Goal: Transaction & Acquisition: Purchase product/service

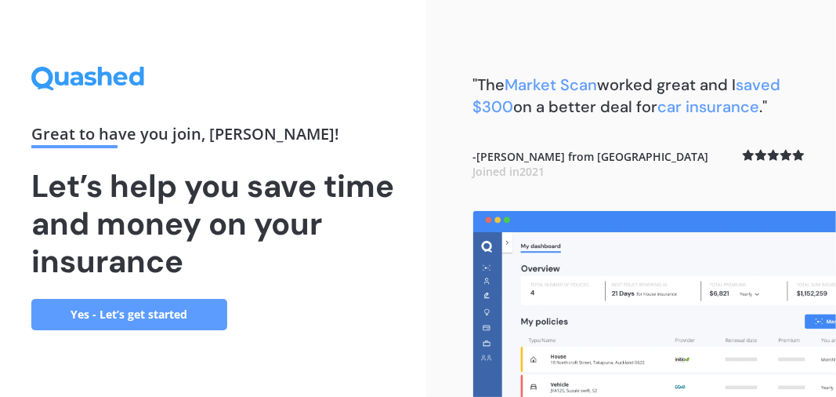
click at [190, 314] on link "Yes - Let’s get started" at bounding box center [129, 314] width 196 height 31
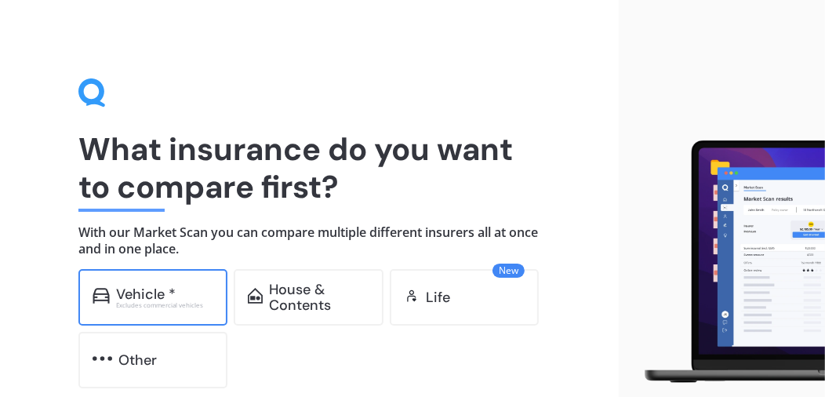
click at [158, 286] on div "Vehicle *" at bounding box center [146, 294] width 60 height 16
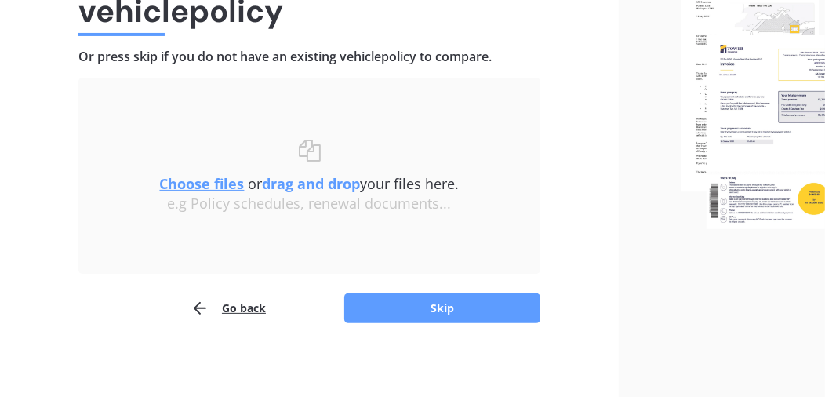
scroll to position [180, 0]
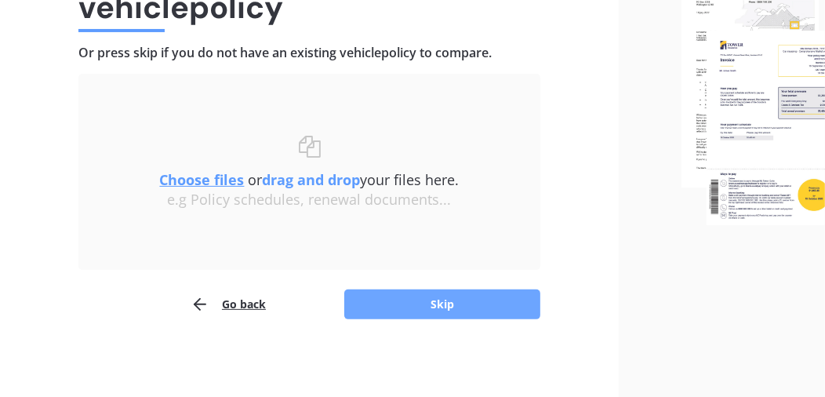
click at [481, 292] on button "Skip" at bounding box center [442, 304] width 196 height 30
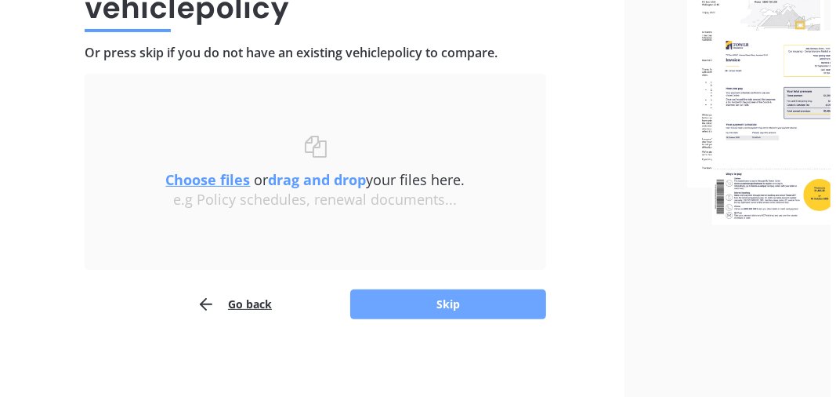
scroll to position [0, 0]
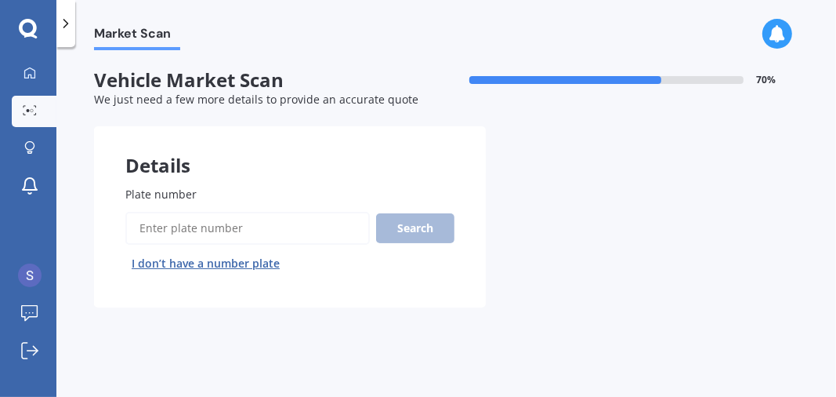
click at [228, 228] on input "Plate number" at bounding box center [247, 228] width 245 height 33
type input "QLU831"
click at [421, 230] on button "Search" at bounding box center [415, 228] width 78 height 30
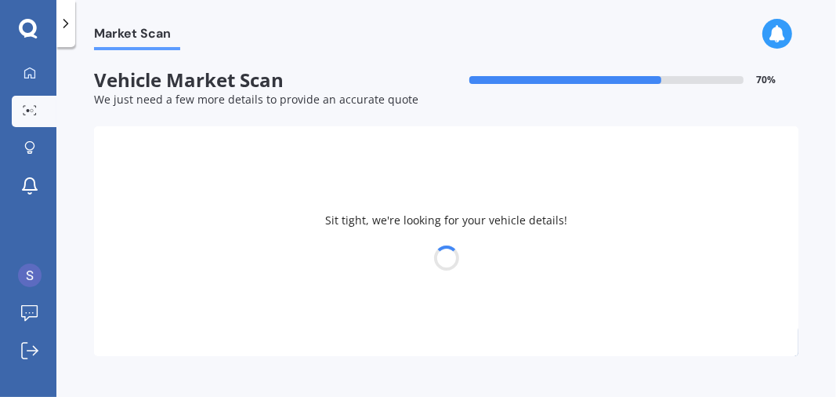
select select "VOLKSWAGEN"
select select "GOLF"
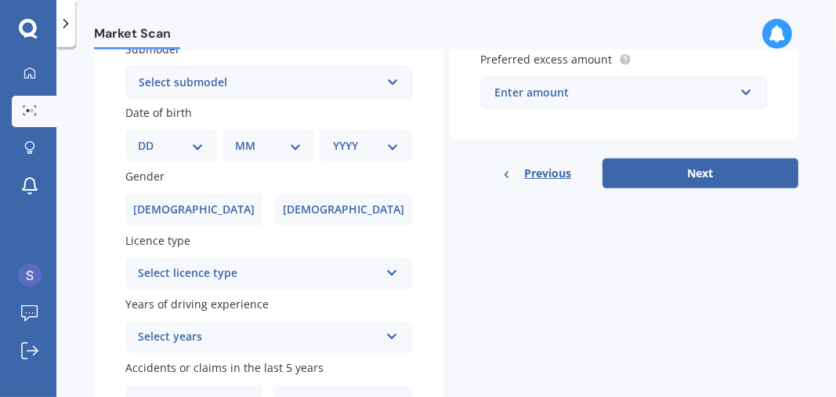
scroll to position [435, 0]
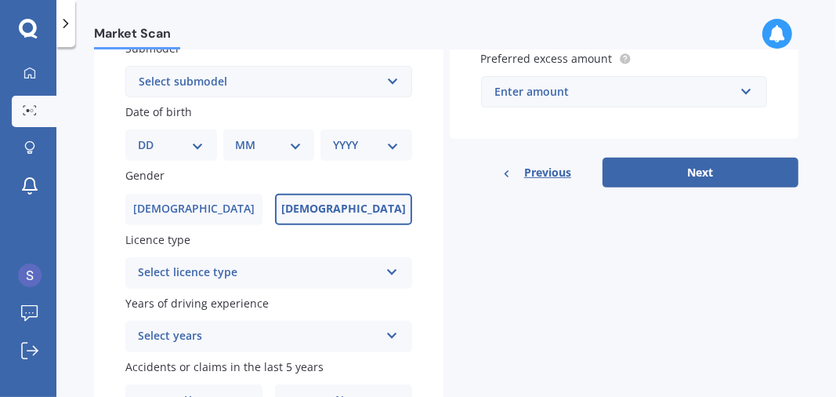
click at [359, 212] on span "[DEMOGRAPHIC_DATA]" at bounding box center [343, 208] width 125 height 13
click at [0, 0] on input "[DEMOGRAPHIC_DATA]" at bounding box center [0, 0] width 0 height 0
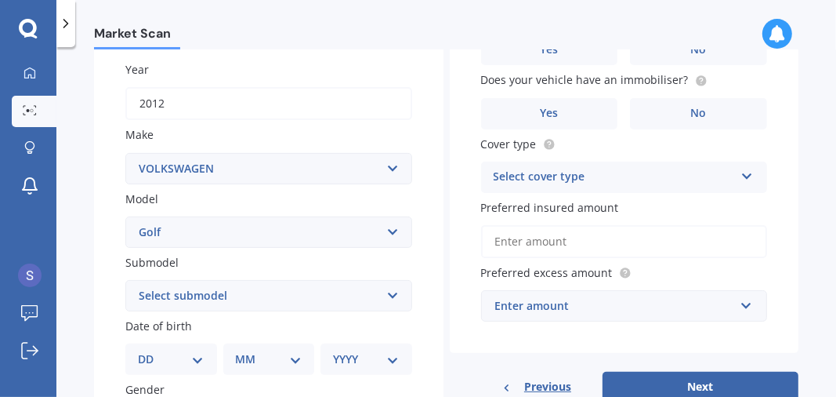
scroll to position [222, 0]
click at [397, 300] on select "Select submodel (All other) 1.4 GT TSI 1.4 TSI 1.6 1.6 FSI 1.6 TSI 1.8 1.9 TDI …" at bounding box center [268, 294] width 287 height 31
select select "1.4 GT TSI"
click at [125, 280] on select "Select submodel (All other) 1.4 GT TSI 1.4 TSI 1.6 1.6 FSI 1.6 TSI 1.8 1.9 TDI …" at bounding box center [268, 294] width 287 height 31
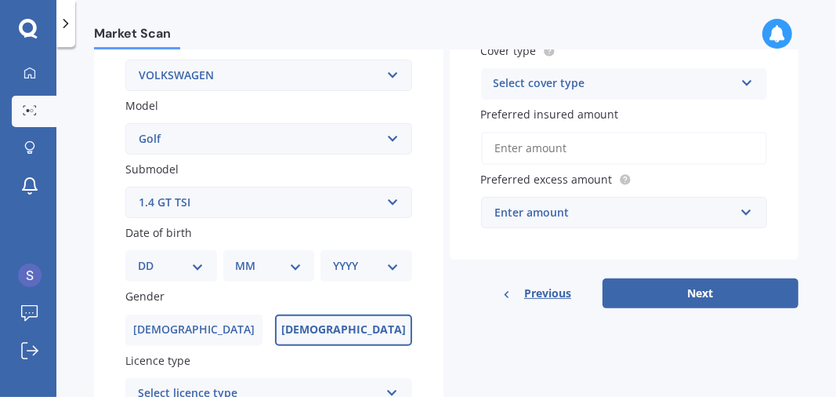
scroll to position [327, 0]
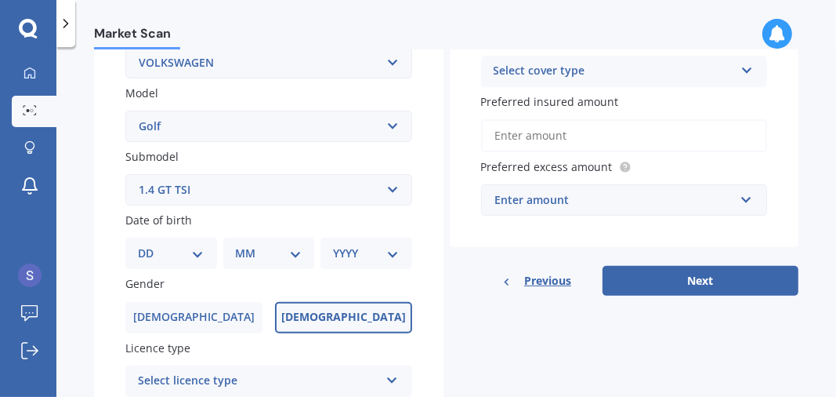
click at [197, 280] on label "Gender" at bounding box center [265, 283] width 281 height 16
click at [200, 257] on select "DD 01 02 03 04 05 06 07 08 09 10 11 12 13 14 15 16 17 18 19 20 21 22 23 24 25 2…" at bounding box center [171, 253] width 67 height 17
select select "13"
click at [150, 245] on select "DD 01 02 03 04 05 06 07 08 09 10 11 12 13 14 15 16 17 18 19 20 21 22 23 24 25 2…" at bounding box center [171, 253] width 67 height 17
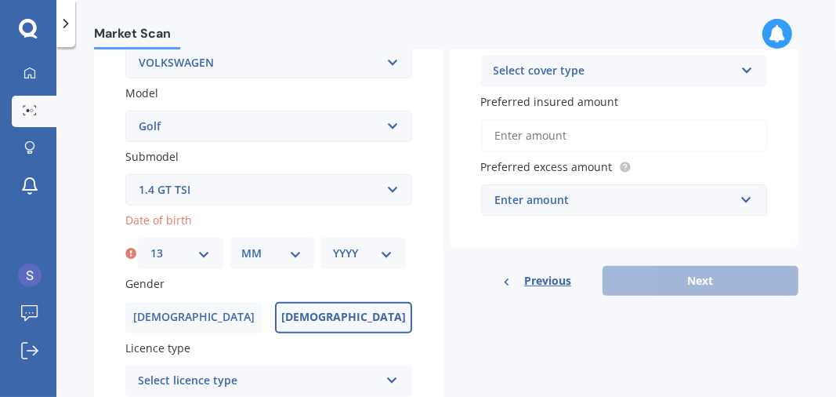
click at [291, 245] on select "MM 01 02 03 04 05 06 07 08 09 10 11 12" at bounding box center [272, 253] width 60 height 17
select select "04"
click at [242, 245] on select "MM 01 02 03 04 05 06 07 08 09 10 11 12" at bounding box center [272, 253] width 60 height 17
click at [354, 255] on select "YYYY 2025 2024 2023 2022 2021 2020 2019 2018 2017 2016 2015 2014 2013 2012 2011…" at bounding box center [363, 253] width 60 height 17
select select "1947"
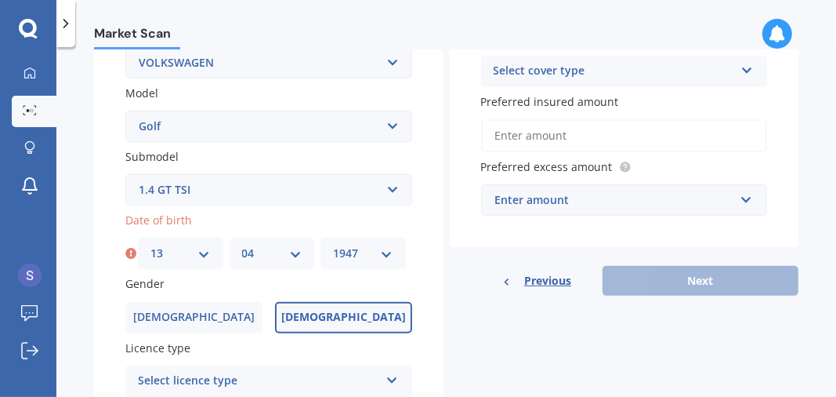
click at [333, 245] on select "YYYY 2025 2024 2023 2022 2021 2020 2019 2018 2017 2016 2015 2014 2013 2012 2011…" at bounding box center [363, 253] width 60 height 17
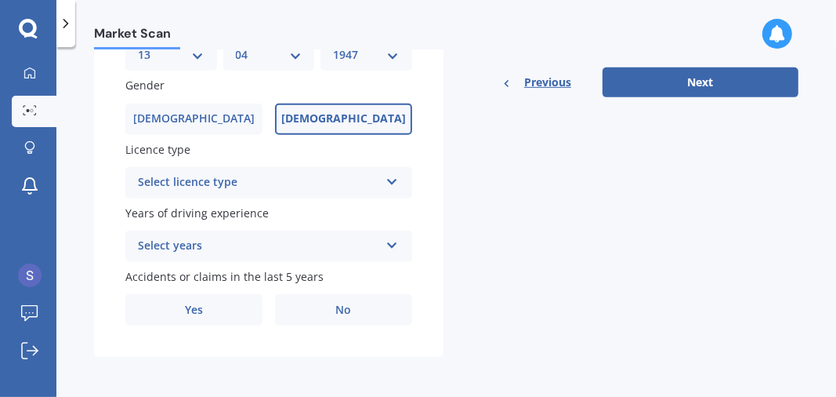
scroll to position [529, 0]
click at [387, 179] on icon at bounding box center [392, 177] width 13 height 11
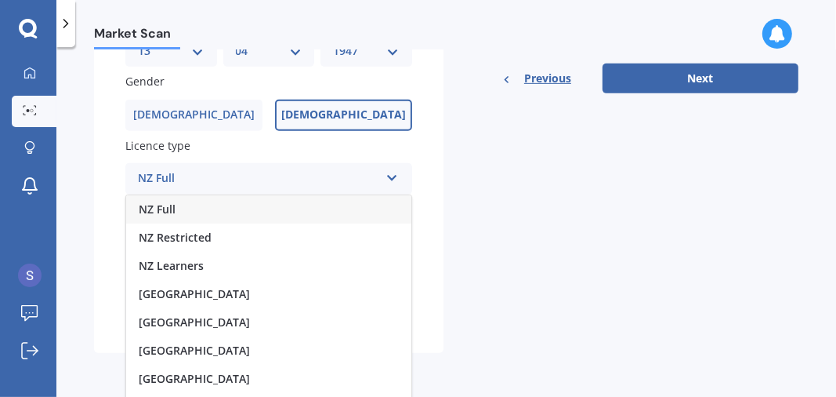
click at [144, 215] on span "NZ Full" at bounding box center [157, 208] width 37 height 15
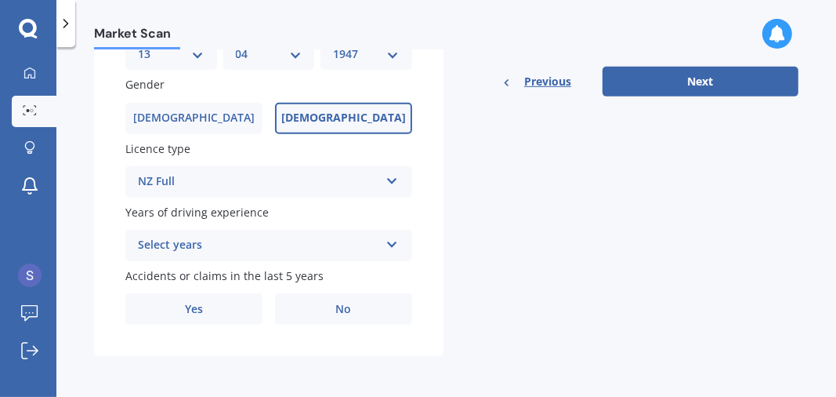
click at [386, 243] on icon at bounding box center [392, 241] width 13 height 11
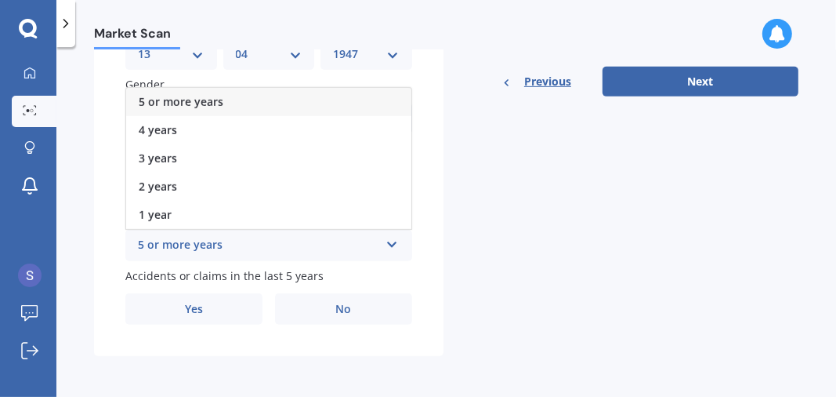
click at [177, 100] on span "5 or more years" at bounding box center [181, 101] width 85 height 15
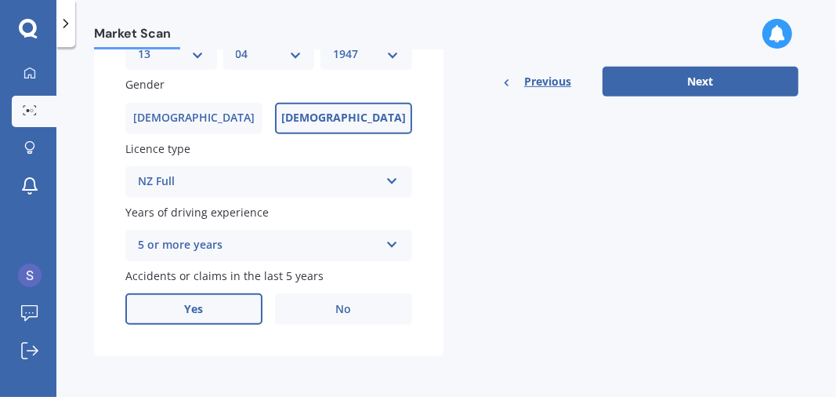
click at [174, 314] on label "Yes" at bounding box center [193, 308] width 137 height 31
click at [0, 0] on input "Yes" at bounding box center [0, 0] width 0 height 0
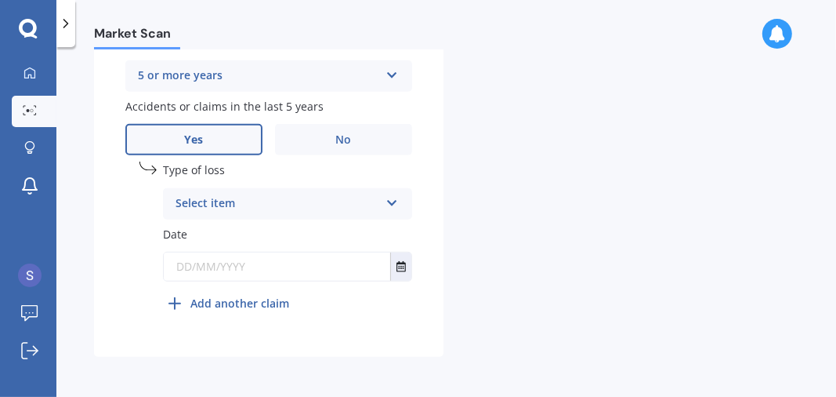
scroll to position [699, 0]
click at [386, 201] on icon at bounding box center [392, 199] width 13 height 11
click at [178, 232] on span "At fault accident" at bounding box center [220, 233] width 89 height 15
click at [397, 271] on icon "Select date" at bounding box center [401, 265] width 9 height 11
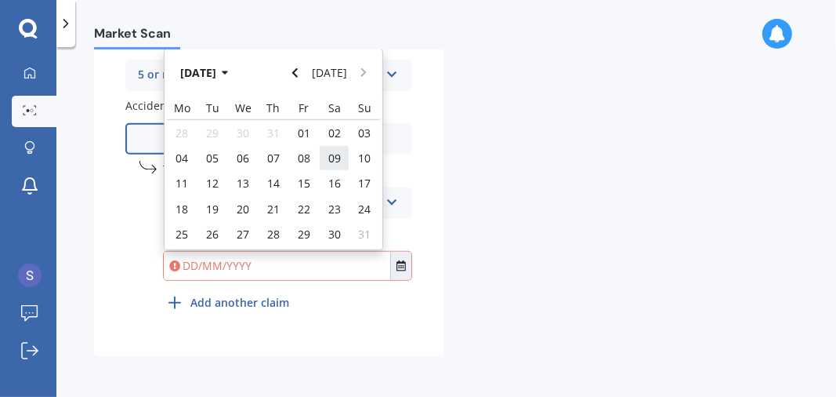
click at [322, 152] on div "09" at bounding box center [334, 157] width 31 height 25
type input "[DATE]"
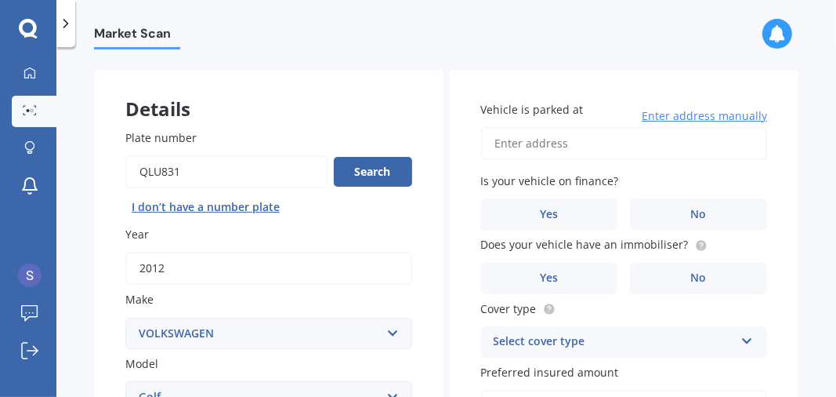
scroll to position [42, 0]
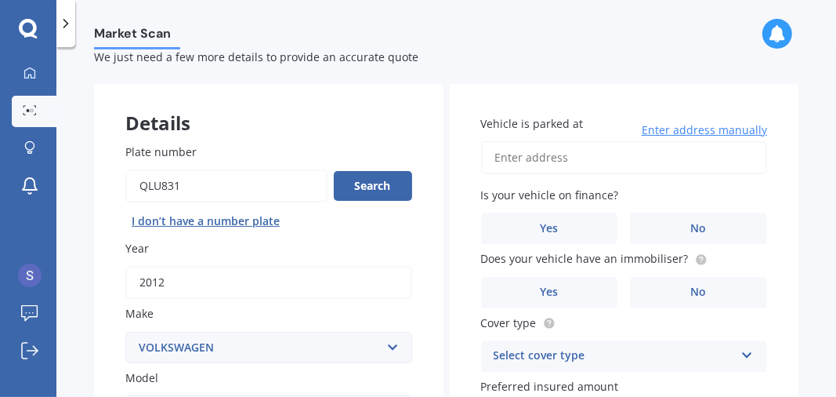
click at [706, 130] on span "Enter address manually" at bounding box center [704, 130] width 125 height 16
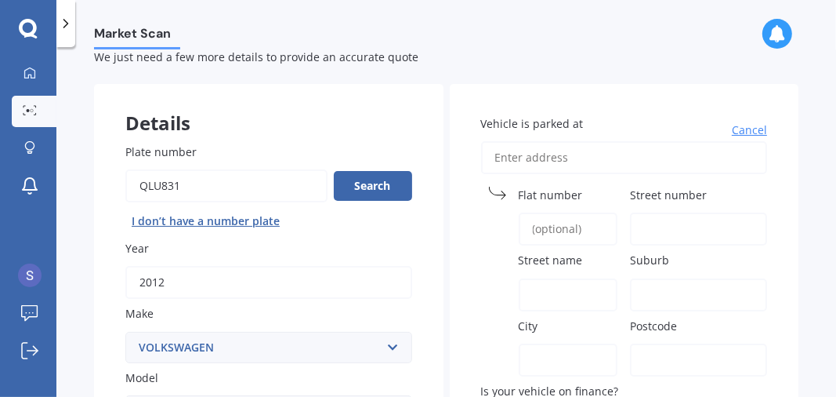
click at [555, 199] on span "Flat number" at bounding box center [551, 194] width 64 height 15
click at [555, 212] on input "Flat number" at bounding box center [569, 228] width 100 height 33
type input "95f"
click at [660, 234] on input "Street number" at bounding box center [698, 228] width 137 height 33
type input "95F"
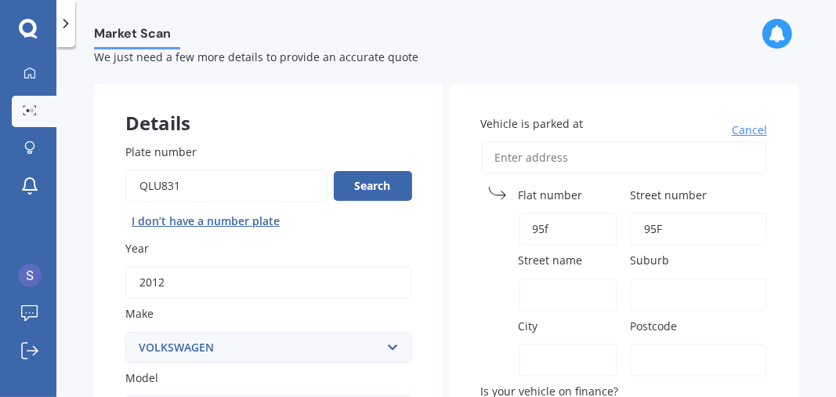
type input "95F [PERSON_NAME]"
type input "[PERSON_NAME]"
type input "[GEOGRAPHIC_DATA]"
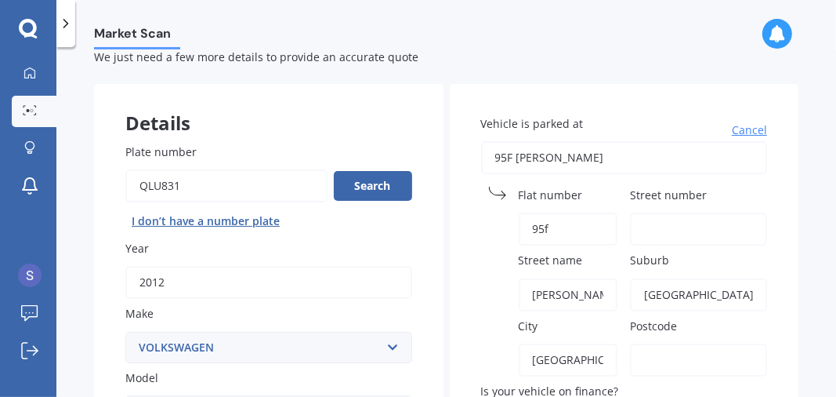
type input "1061"
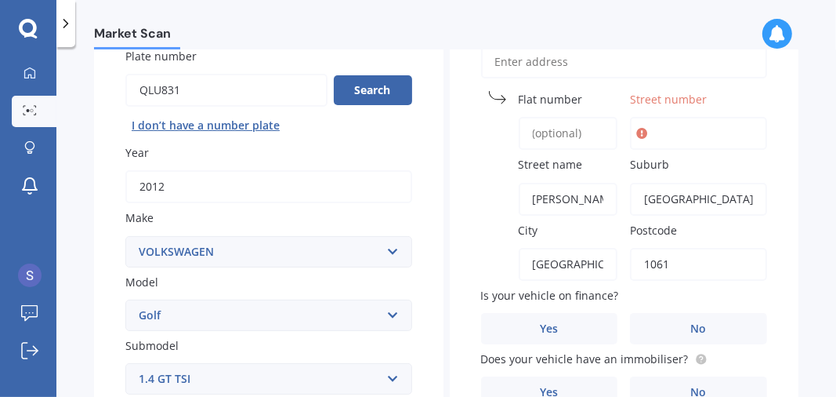
scroll to position [140, 0]
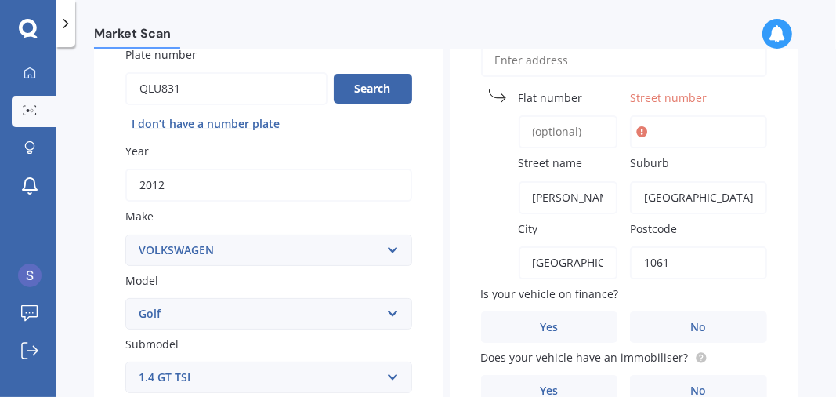
click at [637, 127] on icon at bounding box center [642, 132] width 11 height 16
click at [641, 127] on icon at bounding box center [642, 132] width 11 height 16
click at [637, 134] on icon at bounding box center [642, 132] width 11 height 16
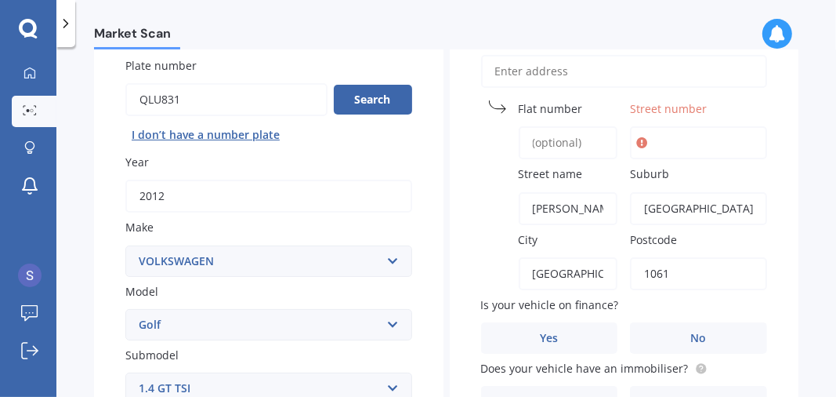
scroll to position [121, 0]
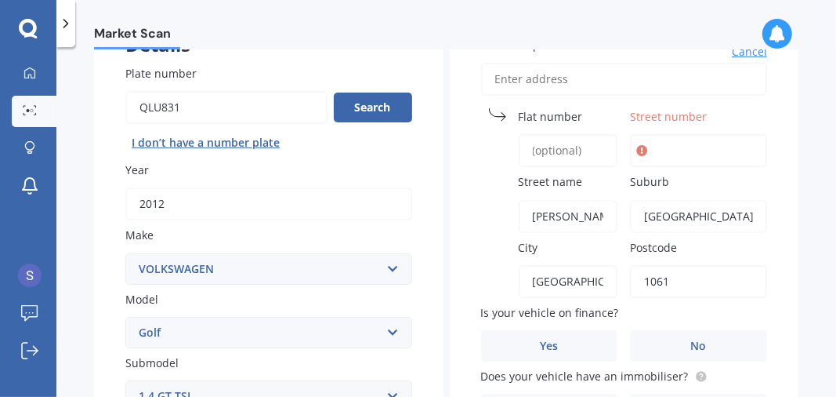
click at [638, 154] on icon at bounding box center [642, 151] width 11 height 16
click at [637, 154] on icon at bounding box center [642, 151] width 11 height 16
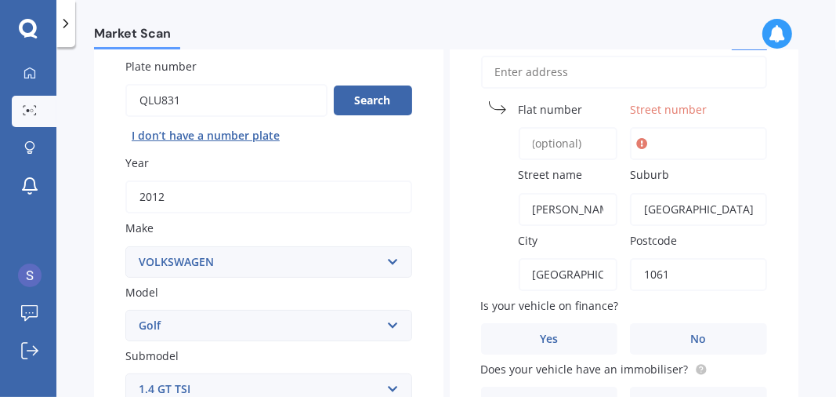
scroll to position [128, 0]
click at [745, 140] on input "Street number" at bounding box center [698, 143] width 137 height 33
type input "95F"
type input "95F [PERSON_NAME]"
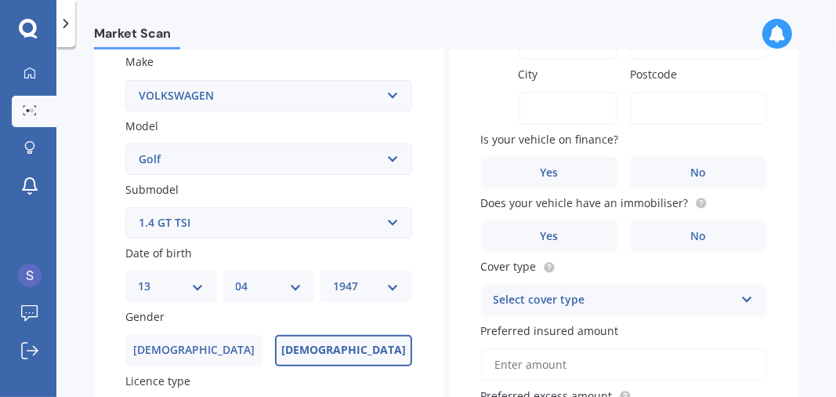
scroll to position [282, 0]
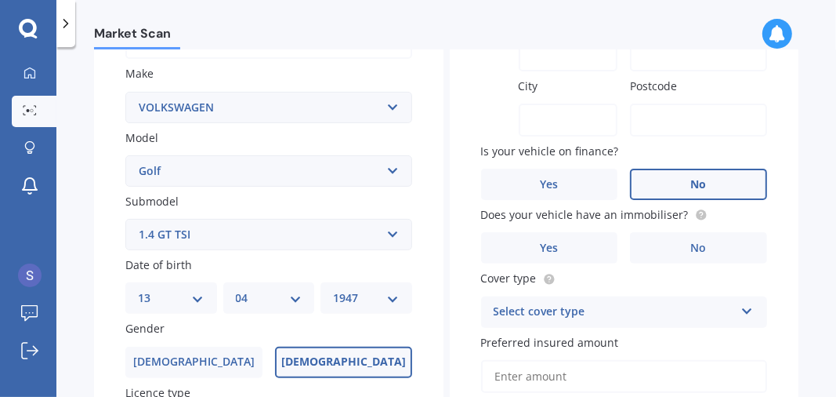
click at [663, 185] on label "No" at bounding box center [698, 184] width 137 height 31
click at [0, 0] on input "No" at bounding box center [0, 0] width 0 height 0
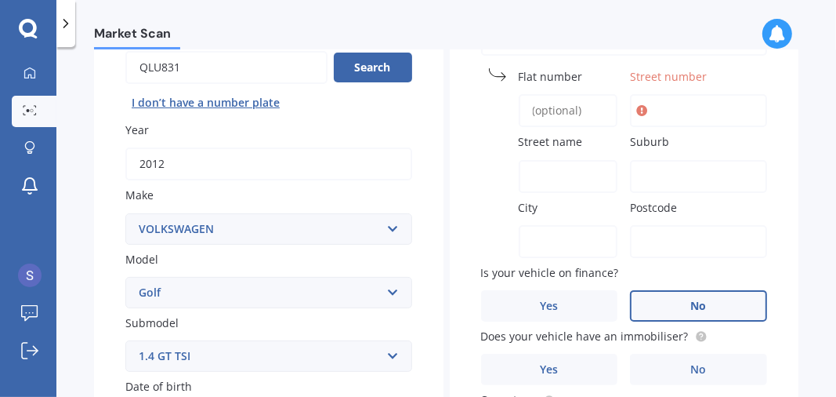
scroll to position [172, 0]
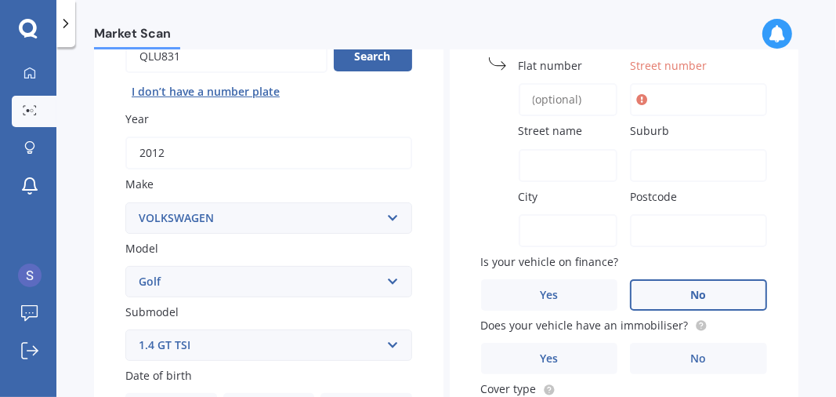
click at [640, 165] on input "Suburb" at bounding box center [698, 165] width 137 height 33
type input "[GEOGRAPHIC_DATA]"
type input "95F"
type input "[PERSON_NAME]"
type input "[GEOGRAPHIC_DATA]"
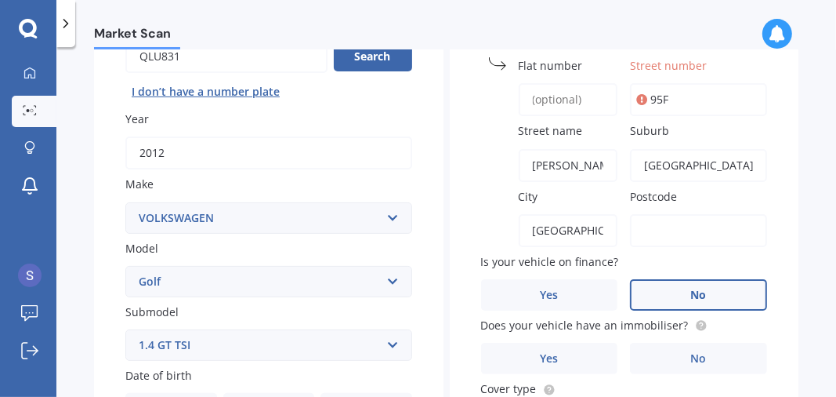
type input "1061"
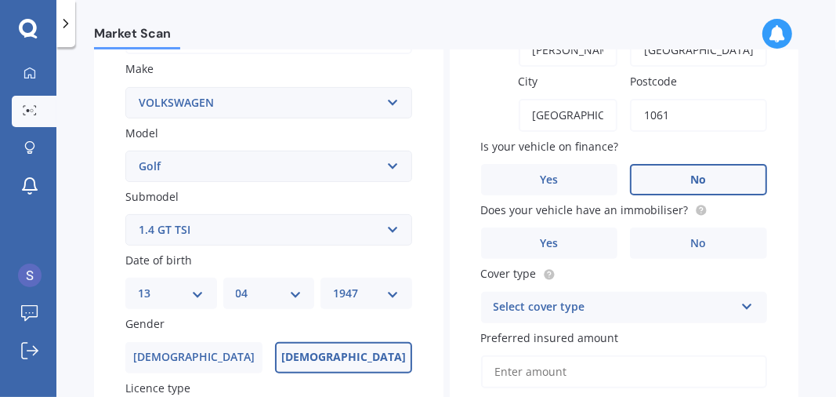
scroll to position [294, 0]
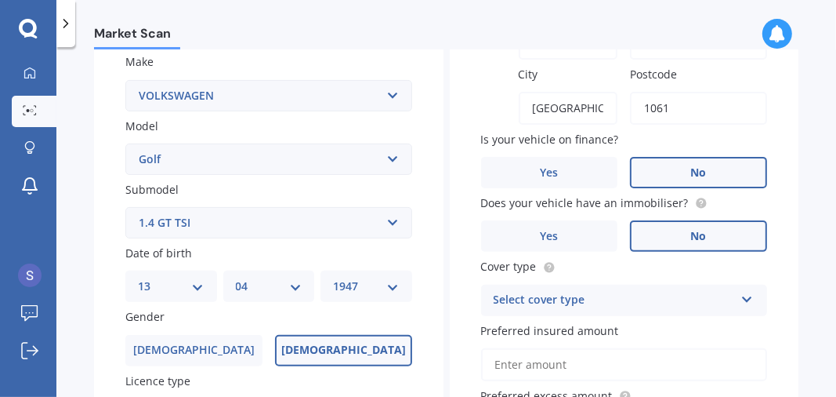
click at [650, 236] on label "No" at bounding box center [698, 235] width 137 height 31
click at [0, 0] on input "No" at bounding box center [0, 0] width 0 height 0
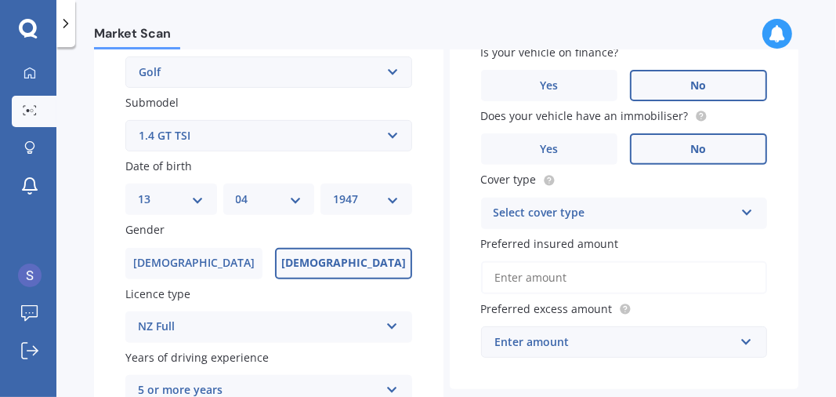
scroll to position [382, 0]
click at [741, 211] on icon at bounding box center [747, 208] width 13 height 11
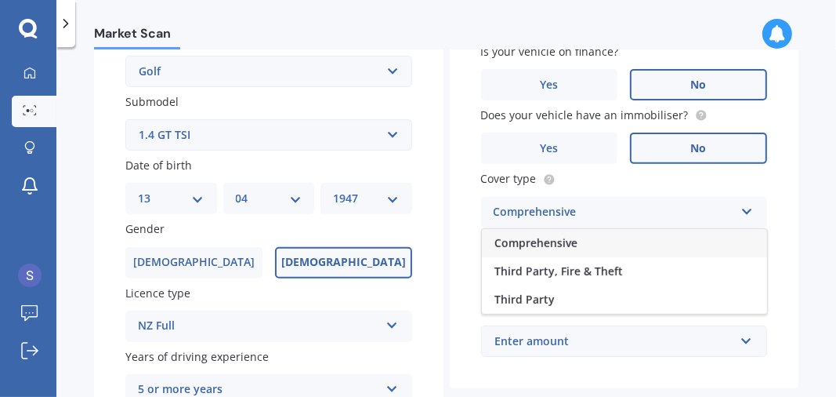
click at [506, 241] on span "Comprehensive" at bounding box center [536, 242] width 83 height 15
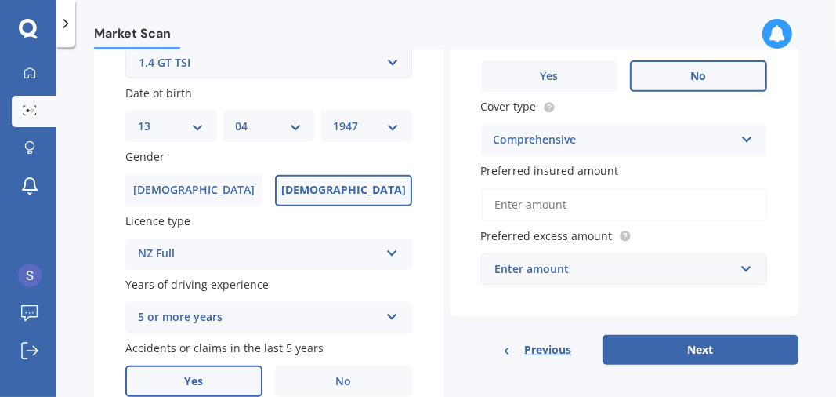
scroll to position [455, 0]
click at [508, 208] on input "Preferred insured amount" at bounding box center [624, 203] width 287 height 33
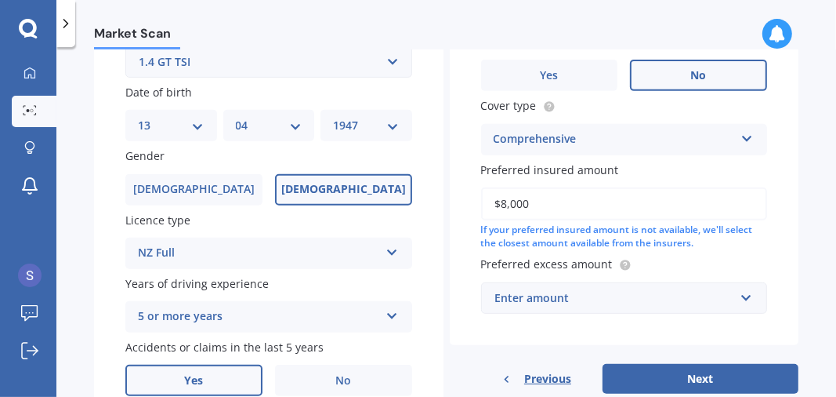
type input "$8,000"
click at [462, 252] on div "Vehicle is parked at [GEOGRAPHIC_DATA] [STREET_ADDRESS][PERSON_NAME] Postcode 1…" at bounding box center [625, 8] width 350 height 673
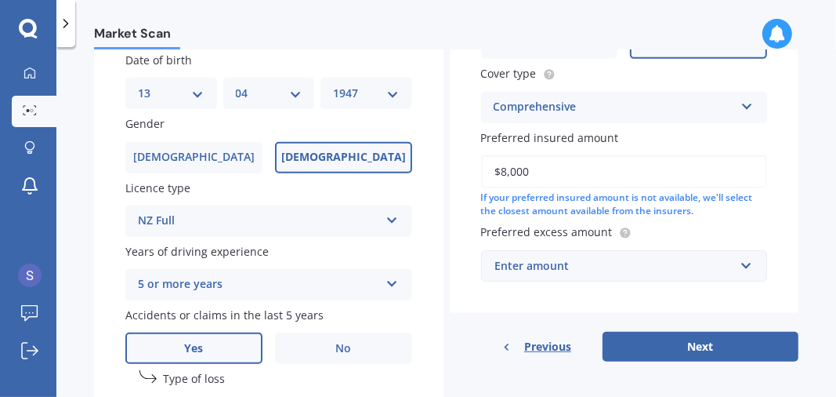
scroll to position [519, 0]
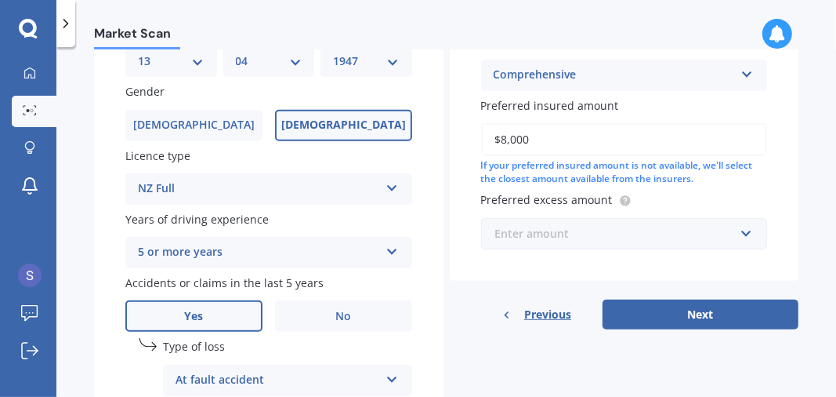
click at [739, 230] on input "text" at bounding box center [619, 234] width 273 height 30
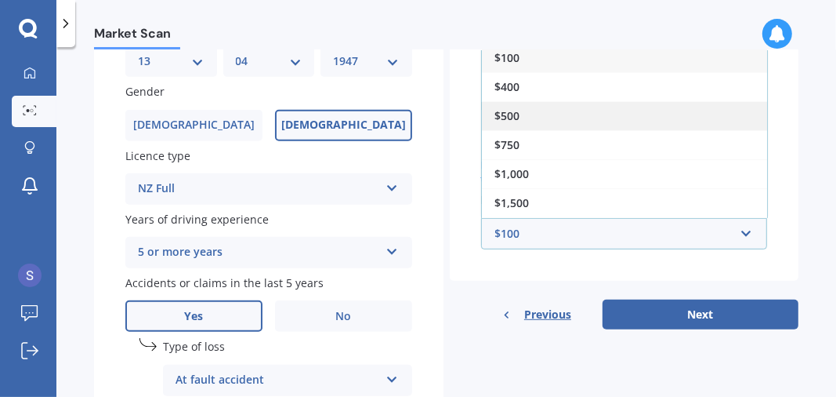
click at [499, 124] on div "$500" at bounding box center [624, 115] width 285 height 29
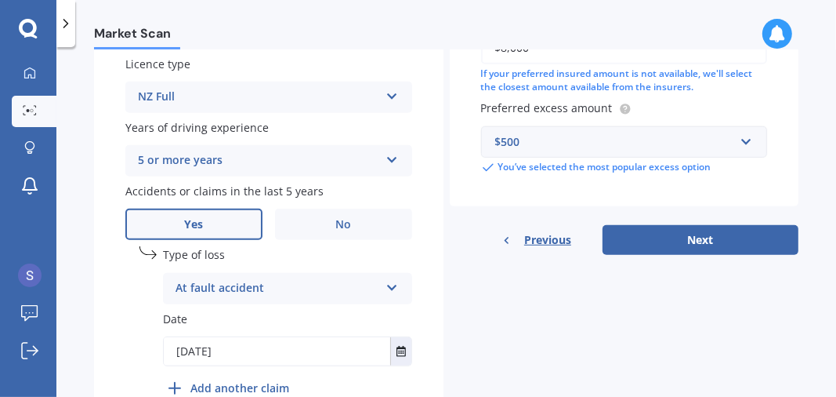
scroll to position [613, 0]
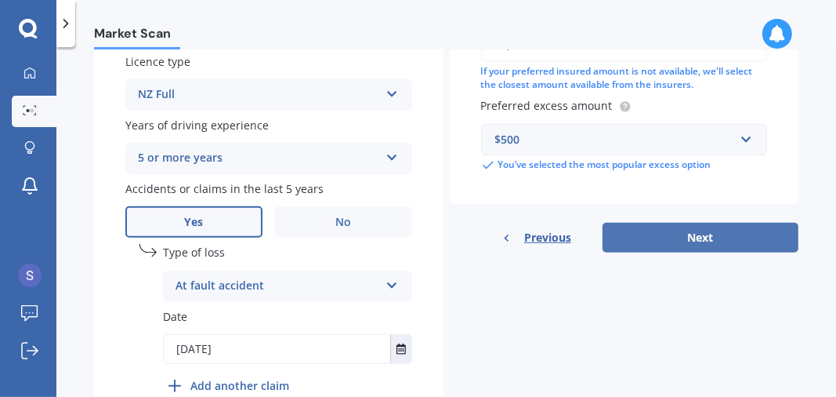
click at [609, 234] on button "Next" at bounding box center [701, 238] width 196 height 30
select select "13"
select select "04"
select select "1947"
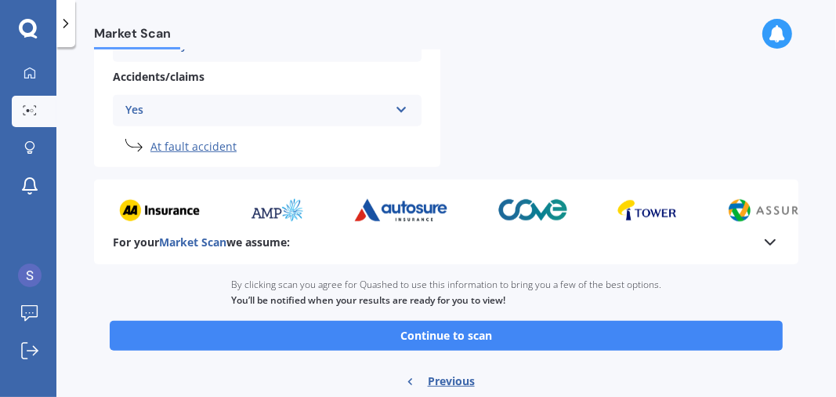
scroll to position [731, 0]
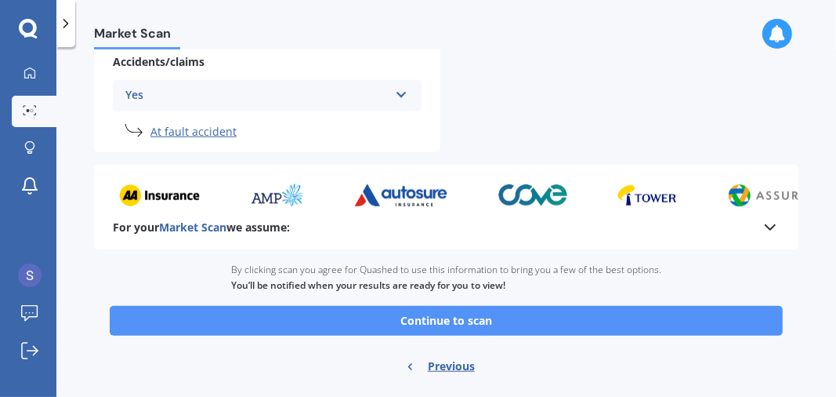
click at [133, 324] on button "Continue to scan" at bounding box center [446, 321] width 673 height 30
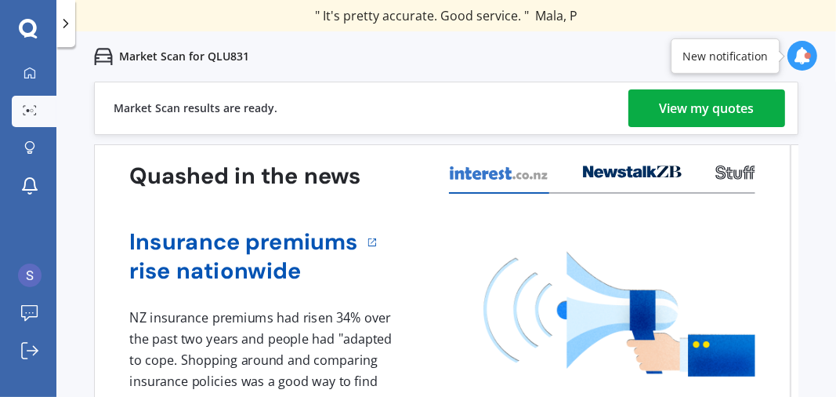
scroll to position [1, 0]
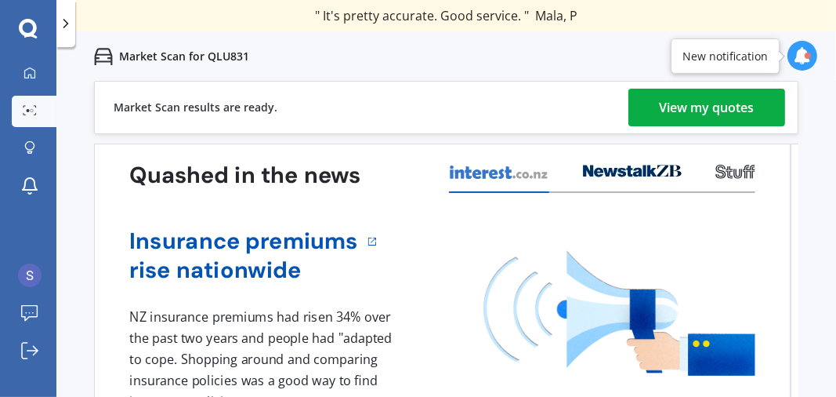
click at [683, 103] on div "View my quotes" at bounding box center [707, 108] width 95 height 38
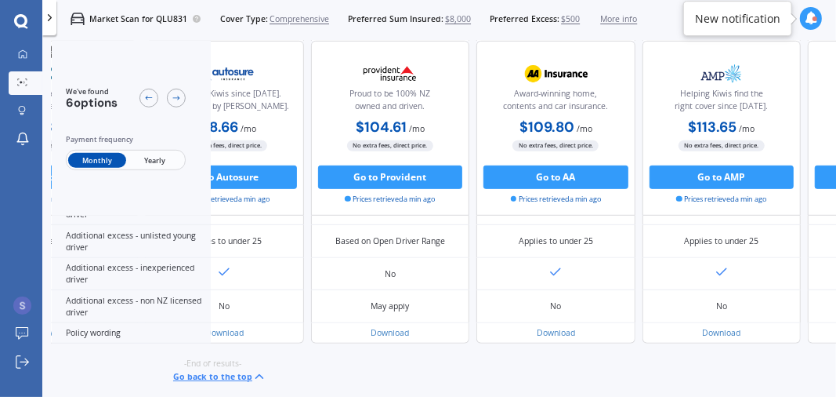
scroll to position [815, 0]
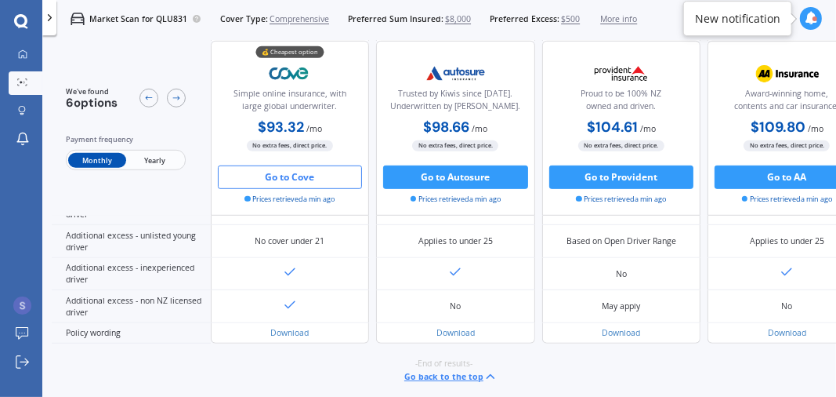
click at [282, 178] on button "Go to Cove" at bounding box center [290, 177] width 145 height 24
